Goal: Task Accomplishment & Management: Manage account settings

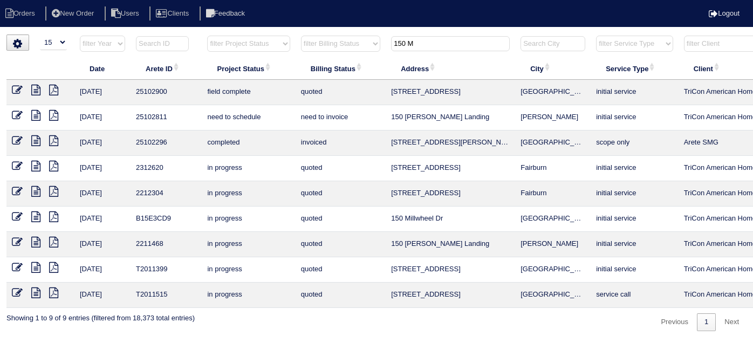
select select "15"
drag, startPoint x: 423, startPoint y: 40, endPoint x: 325, endPoint y: 36, distance: 98.3
click at [328, 41] on tr "filter Year -- Any Year -- 2025 2024 2023 2022 2021 2020 2019 filter Project St…" at bounding box center [473, 46] width 935 height 22
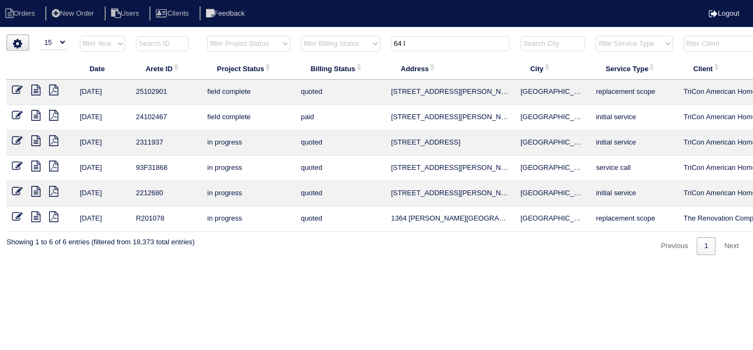
type input "64 l"
click at [16, 89] on icon at bounding box center [17, 90] width 11 height 11
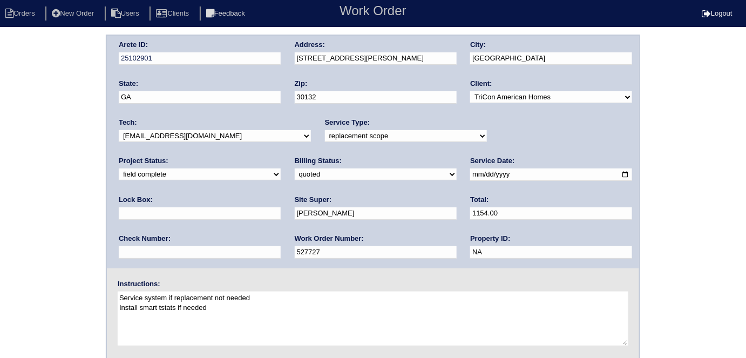
click at [0, 208] on div "Arete ID: 25102901 Address: [STREET_ADDRESS][PERSON_NAME] City: [GEOGRAPHIC_DAT…" at bounding box center [373, 253] width 746 height 437
click at [295, 169] on select "need to quote quoted need to invoice invoiced paid warranty purchase order need…" at bounding box center [376, 174] width 162 height 12
select select "need to invoice"
click at [295, 168] on select "need to quote quoted need to invoice invoiced paid warranty purchase order need…" at bounding box center [376, 174] width 162 height 12
click at [18, 219] on div "Arete ID: 25102901 Address: 64 Ledford Way City: Dallas State: GA Zip: 30132 Cl…" at bounding box center [373, 253] width 746 height 437
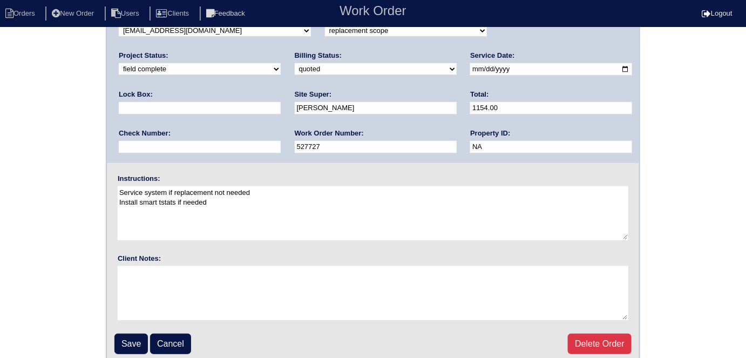
scroll to position [111, 0]
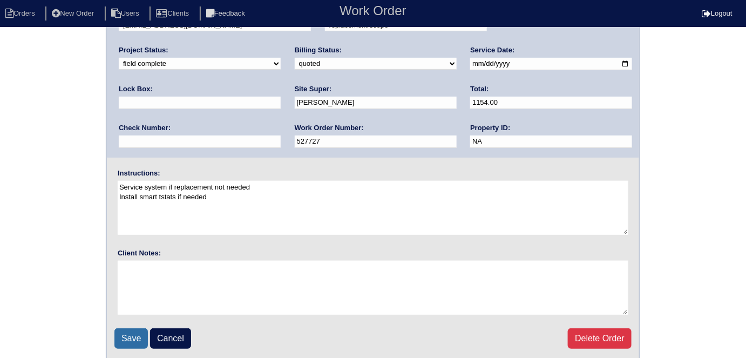
click at [132, 340] on input "Save" at bounding box center [130, 338] width 33 height 21
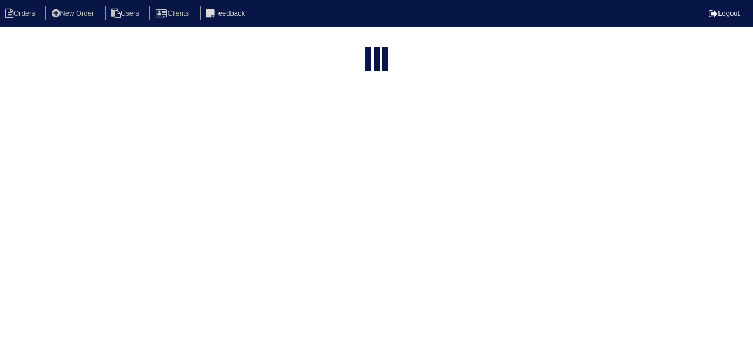
select select "15"
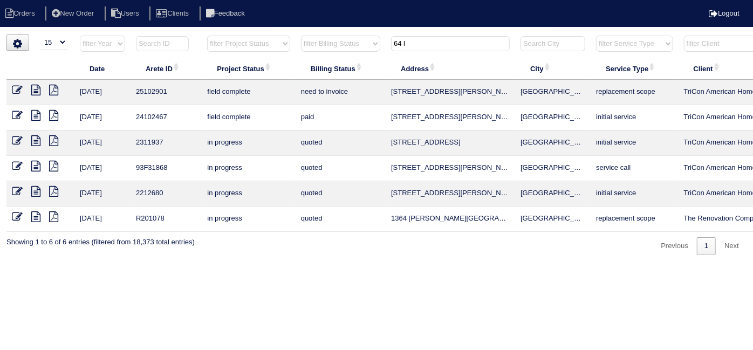
drag, startPoint x: 418, startPoint y: 42, endPoint x: 287, endPoint y: 11, distance: 135.2
click at [329, 31] on html "Orders New Order Users Clients Feedback Logout Orders New Order Users Clients M…" at bounding box center [376, 133] width 753 height 266
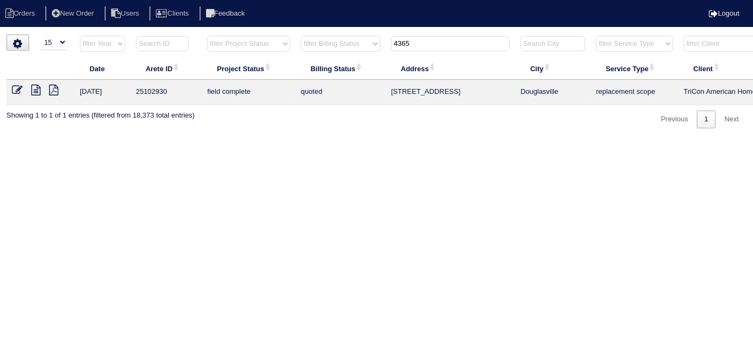
type input "4365"
click at [15, 93] on icon at bounding box center [17, 90] width 11 height 11
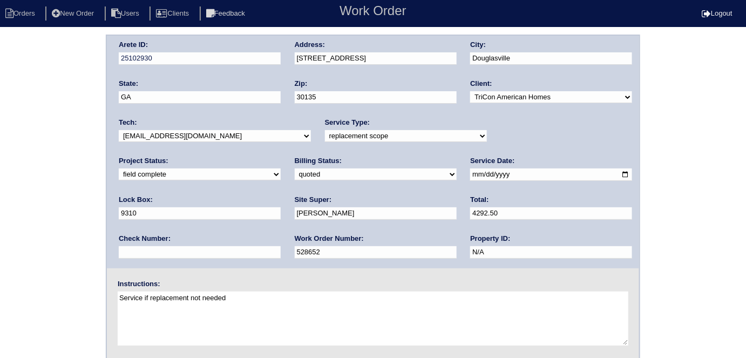
click at [295, 175] on select "need to quote quoted need to invoice invoiced paid warranty purchase order need…" at bounding box center [376, 174] width 162 height 12
select select "need to invoice"
click at [295, 168] on select "need to quote quoted need to invoice invoiced paid warranty purchase order need…" at bounding box center [376, 174] width 162 height 12
click at [281, 168] on select "new order assigned in progress field complete need to schedule admin review arc…" at bounding box center [200, 174] width 162 height 12
select select "need to schedule"
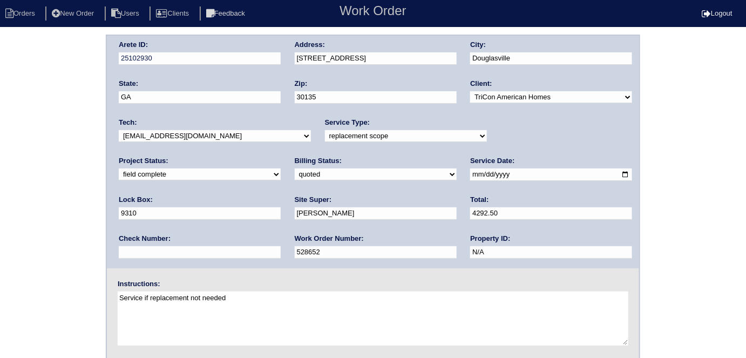
click at [281, 168] on select "new order assigned in progress field complete need to schedule admin review arc…" at bounding box center [200, 174] width 162 height 12
click at [470, 171] on input "2025-08-08" at bounding box center [551, 174] width 162 height 12
type input "2025-08-12"
click at [10, 230] on div "Arete ID: 25102930 Address: 4365 Rosestone Ct City: Douglasville State: GA Zip:…" at bounding box center [373, 253] width 746 height 437
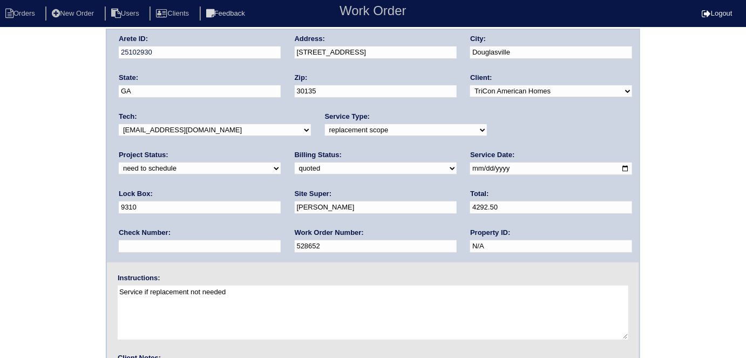
scroll to position [111, 0]
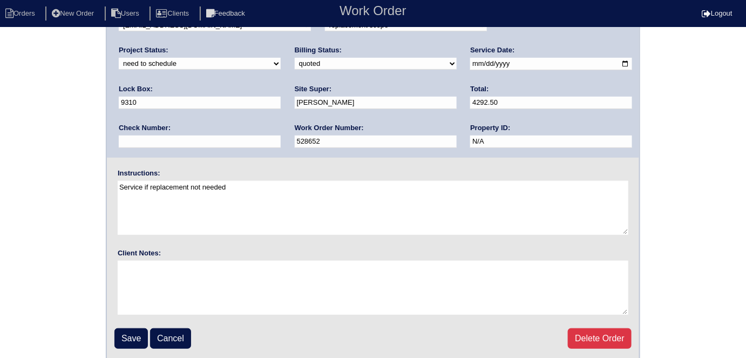
click at [110, 336] on fieldset "Arete ID: 25102930 Address: 4365 Rosestone Ct City: Douglasville State: GA Zip:…" at bounding box center [373, 142] width 532 height 434
drag, startPoint x: 124, startPoint y: 333, endPoint x: 160, endPoint y: 309, distance: 43.9
click at [124, 332] on input "Save" at bounding box center [130, 338] width 33 height 21
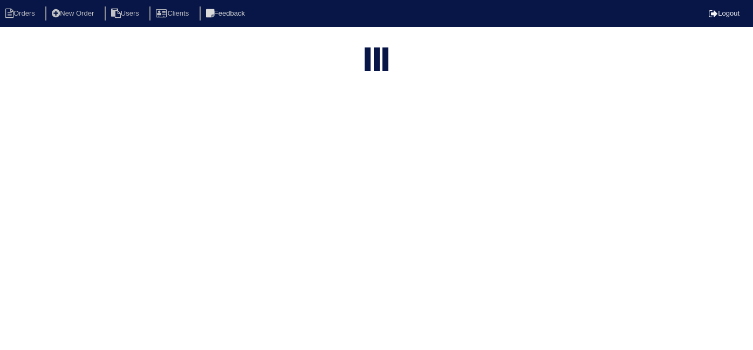
select select "15"
type input "4365"
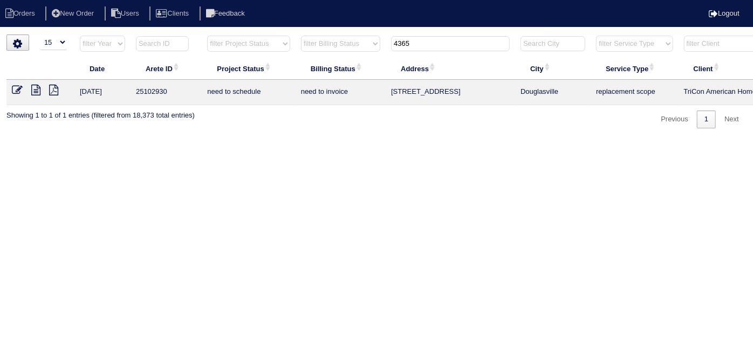
click at [39, 91] on icon at bounding box center [35, 90] width 9 height 11
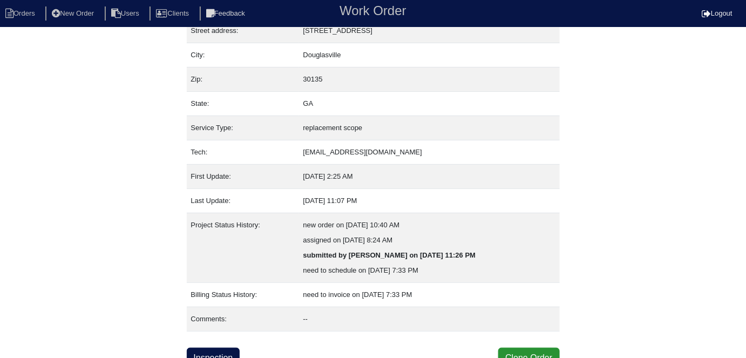
scroll to position [72, 0]
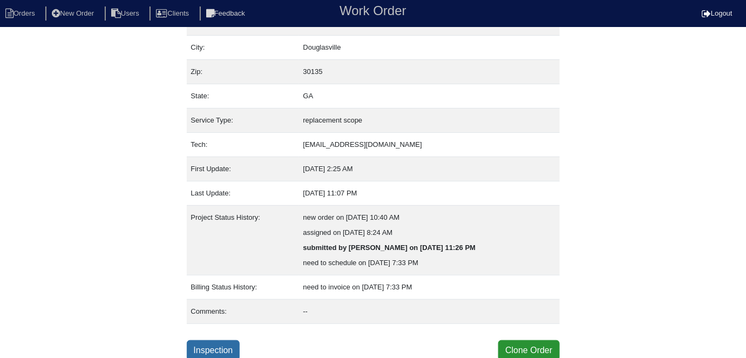
click at [219, 340] on link "Inspection" at bounding box center [213, 350] width 53 height 21
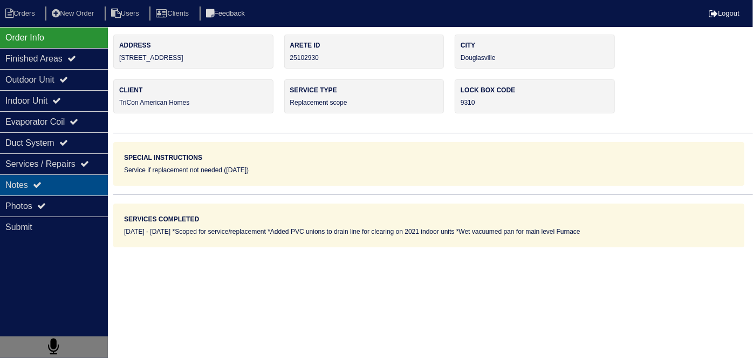
click at [62, 188] on div "Notes" at bounding box center [54, 184] width 108 height 21
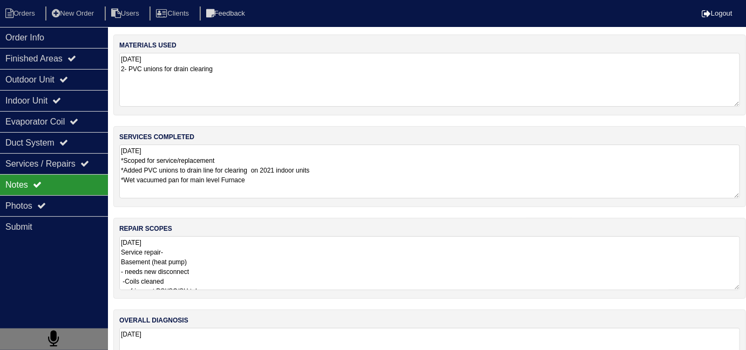
click at [326, 258] on textarea "[DATE] Service repair- Basement (heat pump) - needs new disconnect -Coils clean…" at bounding box center [429, 263] width 621 height 54
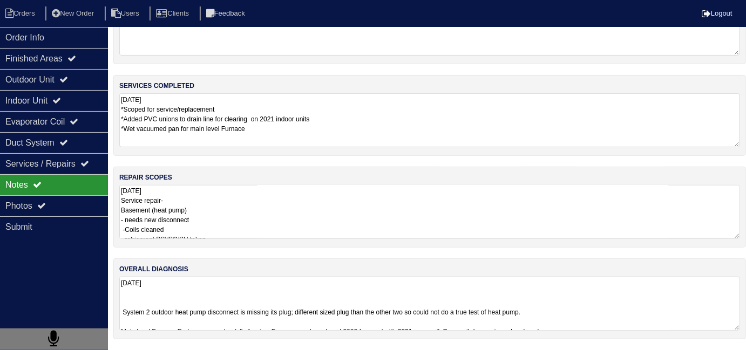
scroll to position [48, 0]
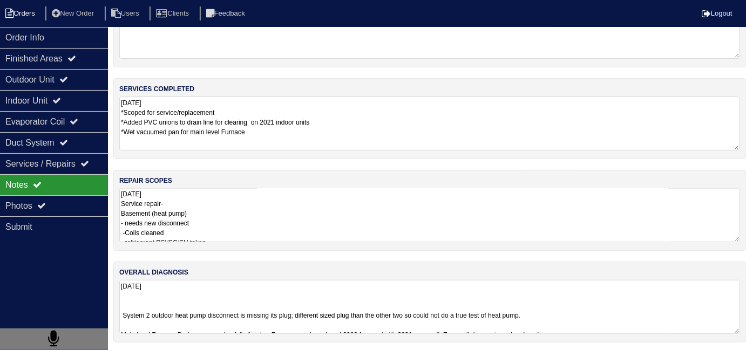
click at [34, 13] on li "Orders" at bounding box center [22, 13] width 44 height 15
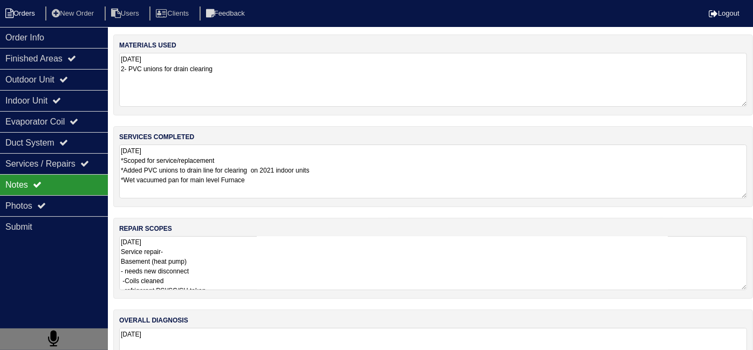
select select "15"
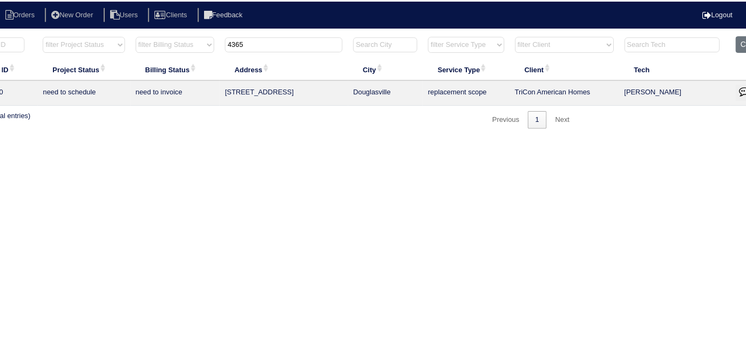
scroll to position [0, 188]
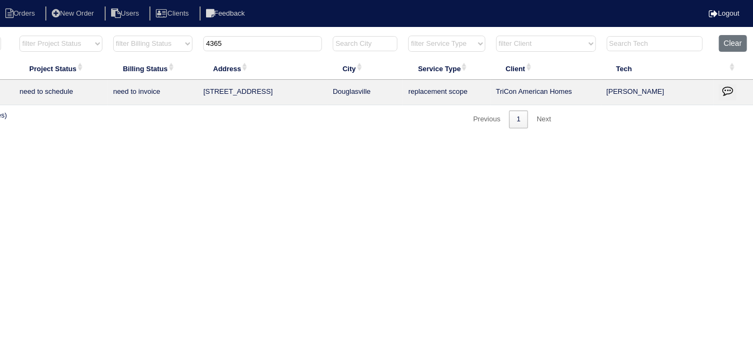
click at [728, 84] on button "button" at bounding box center [727, 92] width 17 height 16
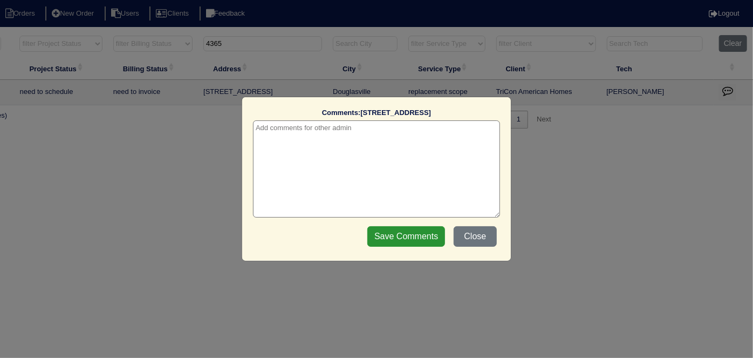
click at [277, 134] on textarea at bounding box center [376, 168] width 247 height 97
paste textarea "Replace furnace/Return to service x 3"
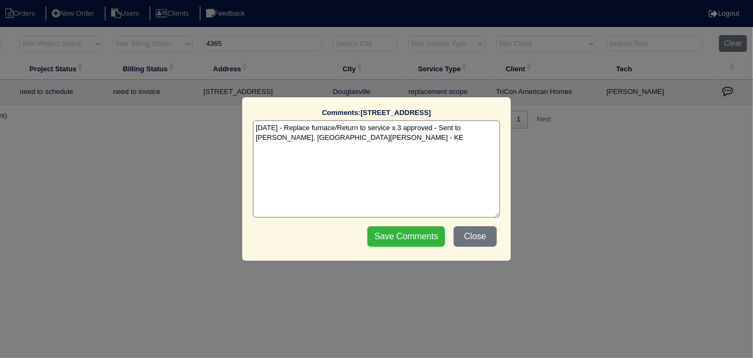
type textarea "[DATE] - Replace furnace/Return to service x 3 approved - Sent to [PERSON_NAME]…"
click at [401, 233] on input "Save Comments" at bounding box center [406, 236] width 78 height 21
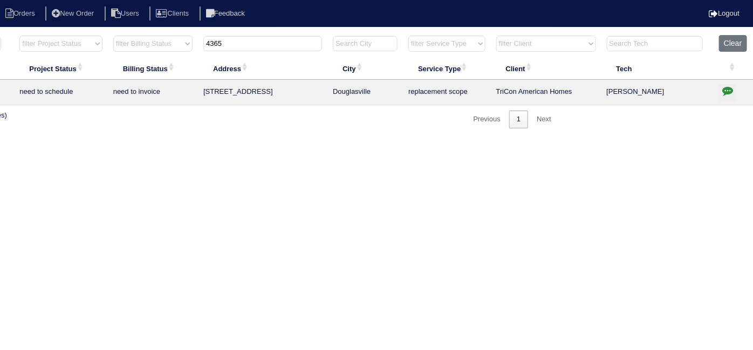
drag, startPoint x: 240, startPoint y: 44, endPoint x: 67, endPoint y: 42, distance: 172.7
click at [90, 43] on tr "filter Year -- Any Year -- 2025 2024 2023 2022 2021 2020 2019 filter Project St…" at bounding box center [286, 46] width 935 height 22
